Goal: Transaction & Acquisition: Book appointment/travel/reservation

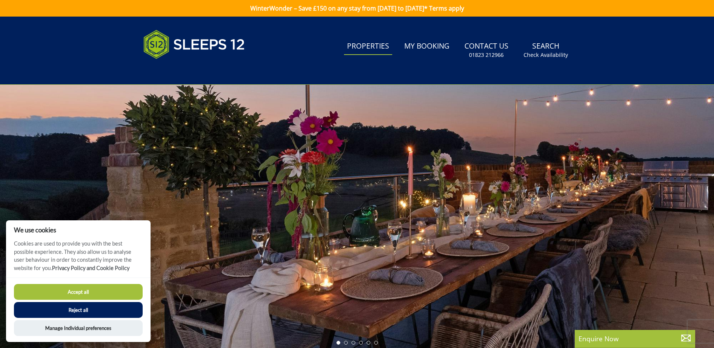
click at [369, 41] on link "Properties" at bounding box center [368, 46] width 48 height 17
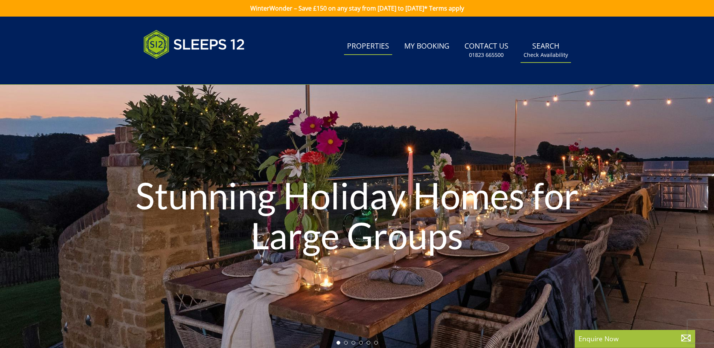
click at [541, 57] on small "Check Availability" at bounding box center [546, 55] width 44 height 8
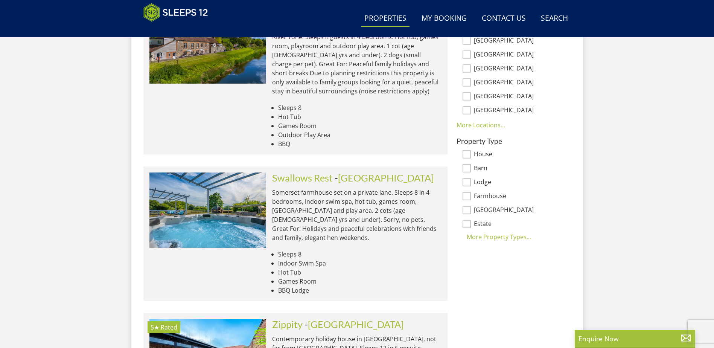
scroll to position [534, 0]
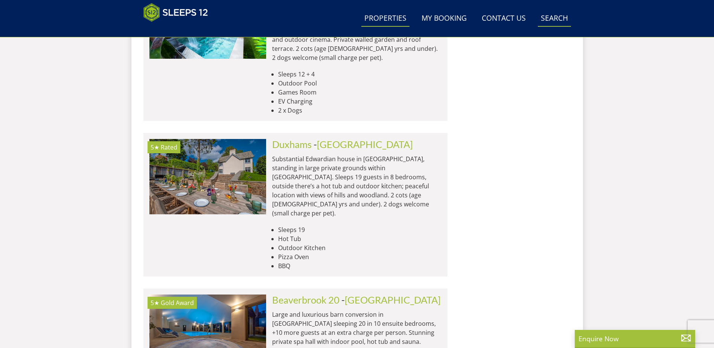
click at [550, 18] on link "Search Check Availability" at bounding box center [554, 18] width 33 height 17
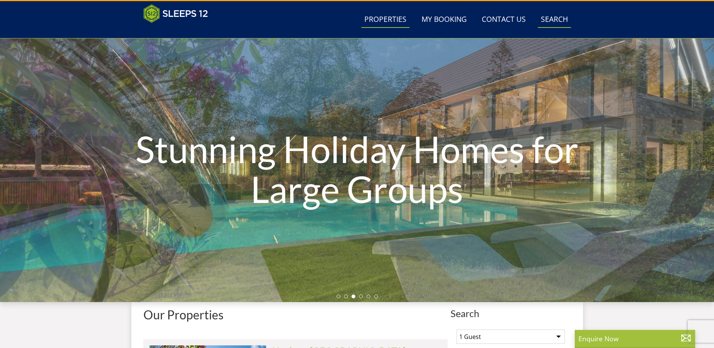
scroll to position [0, 0]
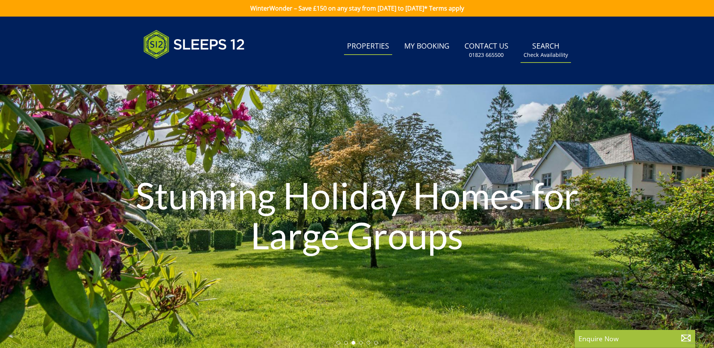
click at [551, 50] on link "Search Check Availability" at bounding box center [546, 50] width 50 height 24
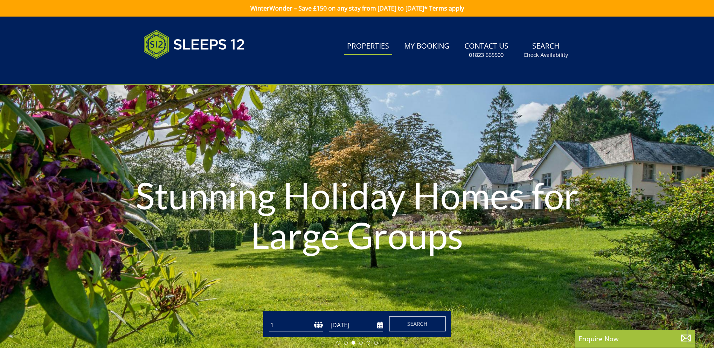
click at [369, 322] on input "[DATE]" at bounding box center [356, 325] width 54 height 12
click at [308, 326] on select "1 2 3 4 5 6 7 8 9 10 11 12 13 14 15 16 17 18 19 20 21 22 23 24 25 26 27 28 29 3…" at bounding box center [296, 325] width 54 height 12
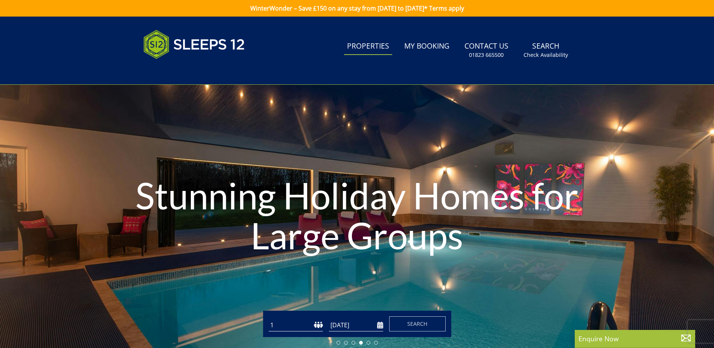
select select "18"
click at [269, 319] on select "1 2 3 4 5 6 7 8 9 10 11 12 13 14 15 16 17 18 19 20 21 22 23 24 25 26 27 28 29 3…" at bounding box center [296, 325] width 54 height 12
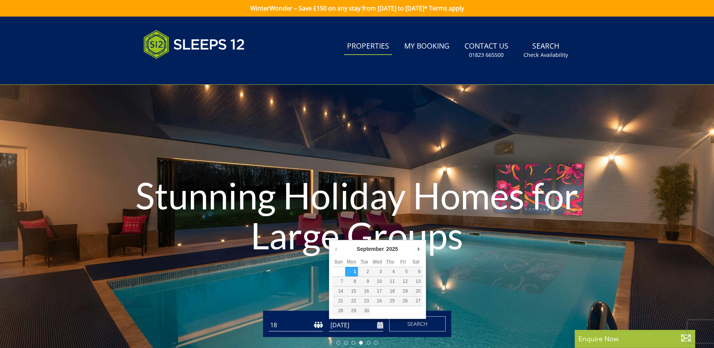
click at [371, 330] on input "[DATE]" at bounding box center [356, 325] width 54 height 12
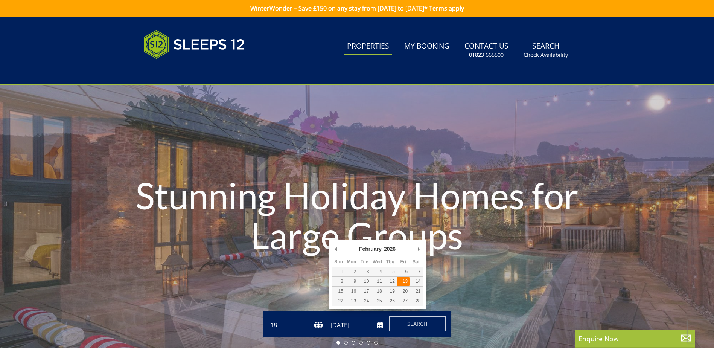
type input "[DATE]"
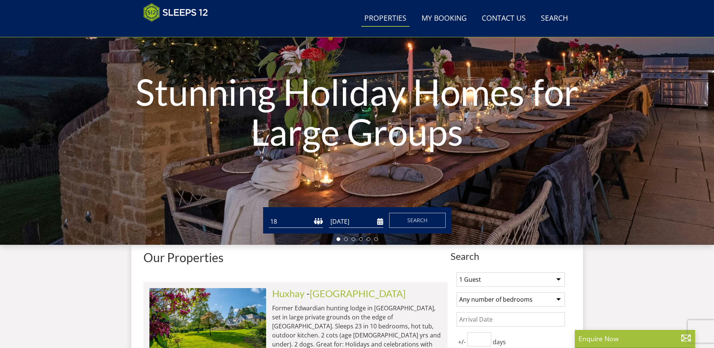
scroll to position [90, 0]
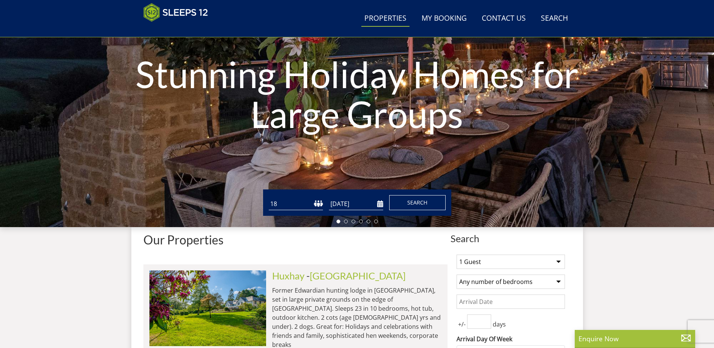
click at [422, 205] on span "Search" at bounding box center [417, 202] width 20 height 7
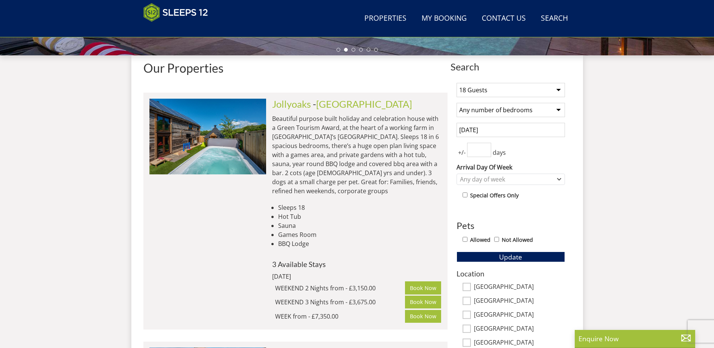
scroll to position [275, 0]
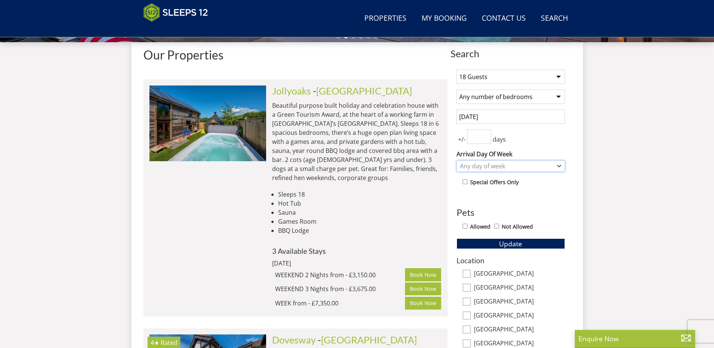
click at [559, 166] on icon "Combobox" at bounding box center [559, 166] width 4 height 5
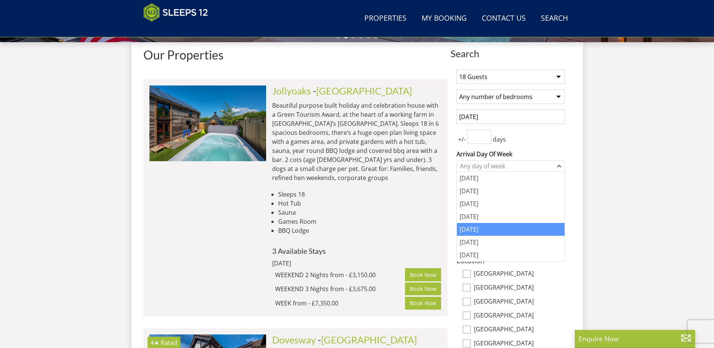
click at [477, 229] on div "[DATE]" at bounding box center [511, 229] width 108 height 13
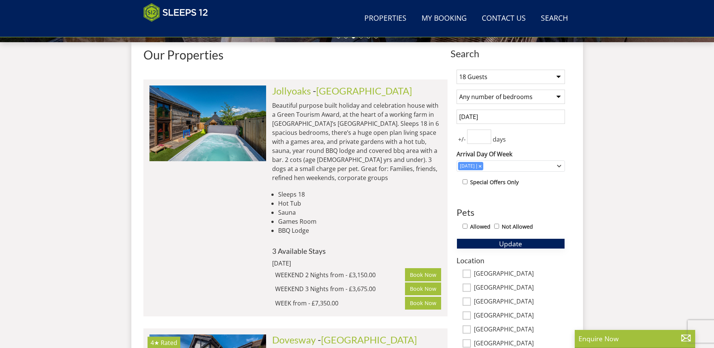
click at [511, 244] on span "Update" at bounding box center [510, 243] width 23 height 9
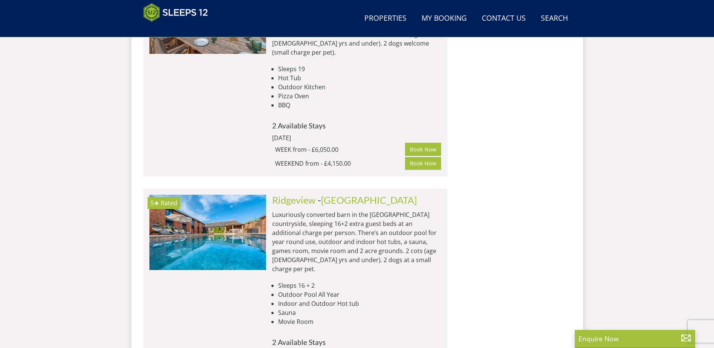
scroll to position [920, 0]
